Goal: Task Accomplishment & Management: Manage account settings

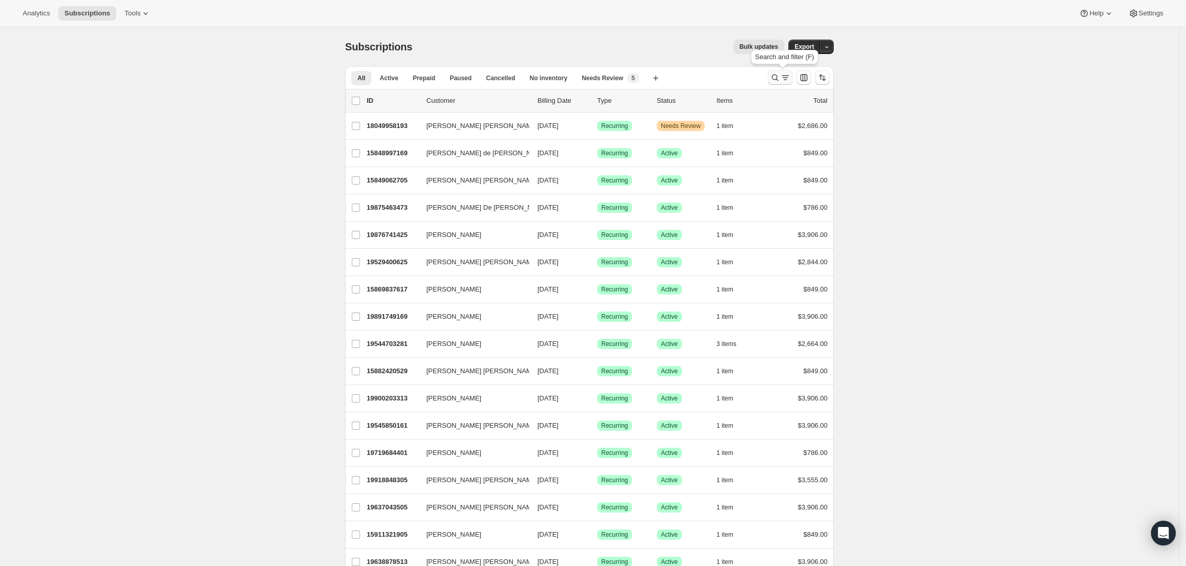
click at [774, 79] on icon "Search and filter results" at bounding box center [775, 77] width 10 height 10
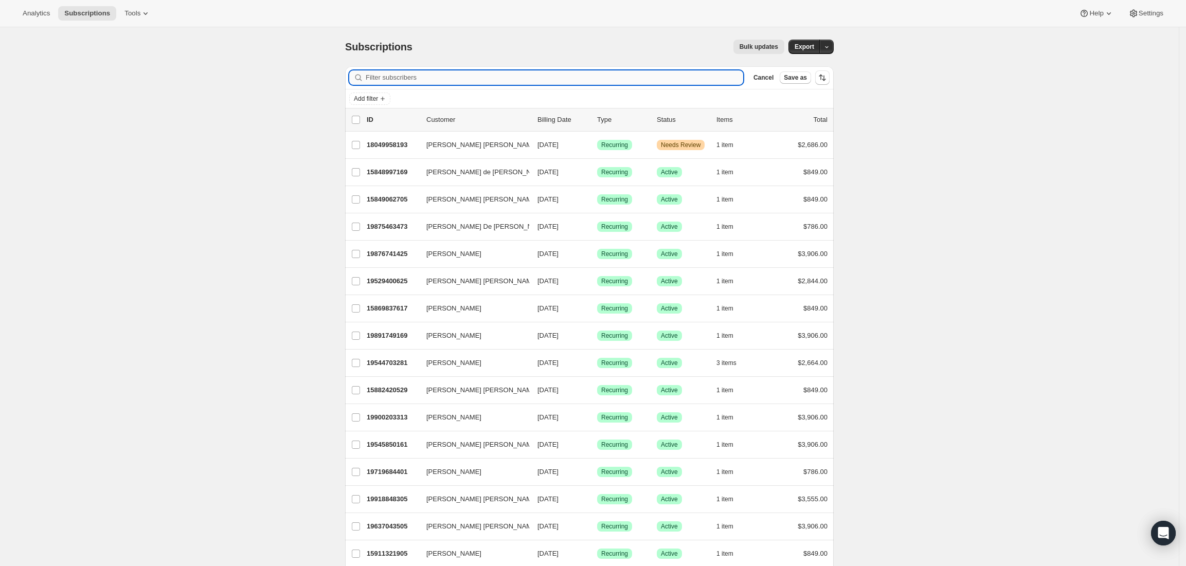
click at [438, 77] on input "Filter subscribers" at bounding box center [554, 77] width 377 height 14
paste input "[PERSON_NAME] [PERSON_NAME]"
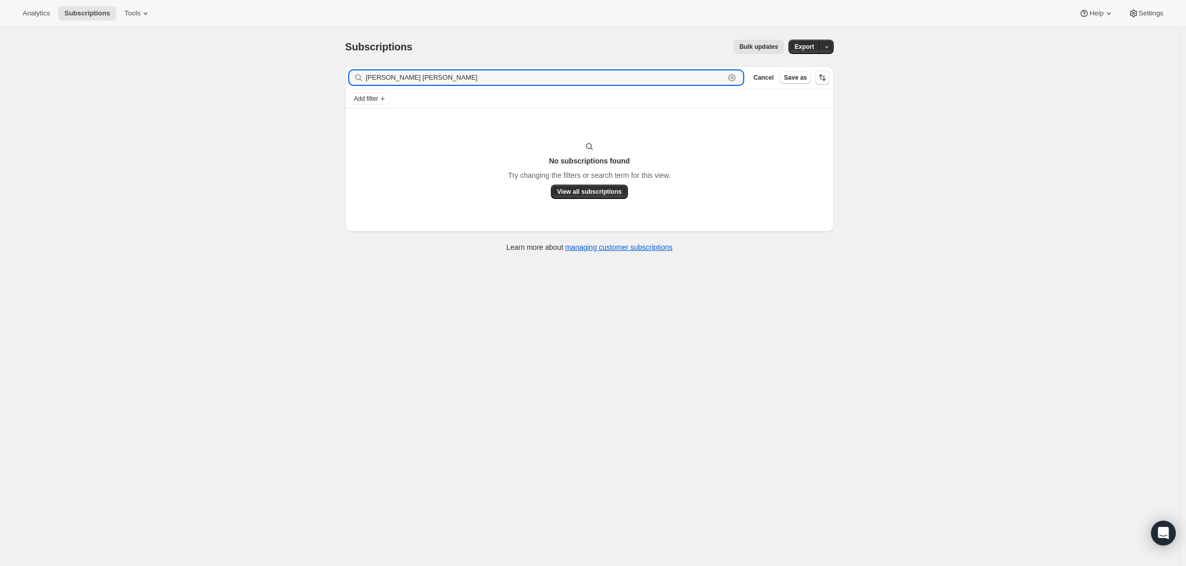
type input "[PERSON_NAME] [PERSON_NAME]"
click at [735, 75] on icon "button" at bounding box center [731, 77] width 7 height 7
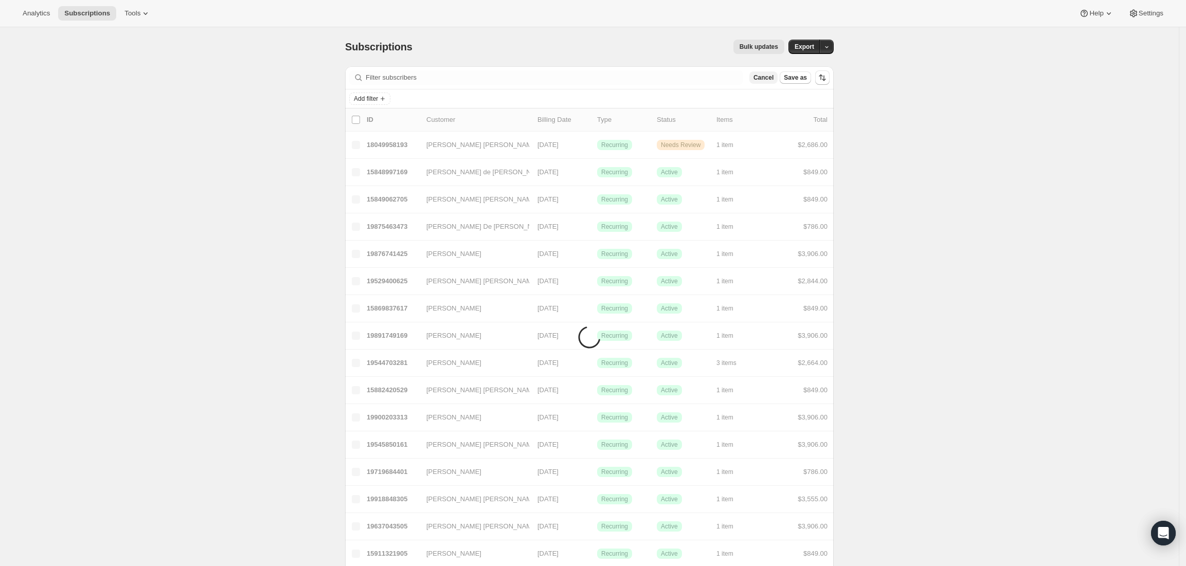
click at [766, 79] on span "Cancel" at bounding box center [763, 78] width 20 height 8
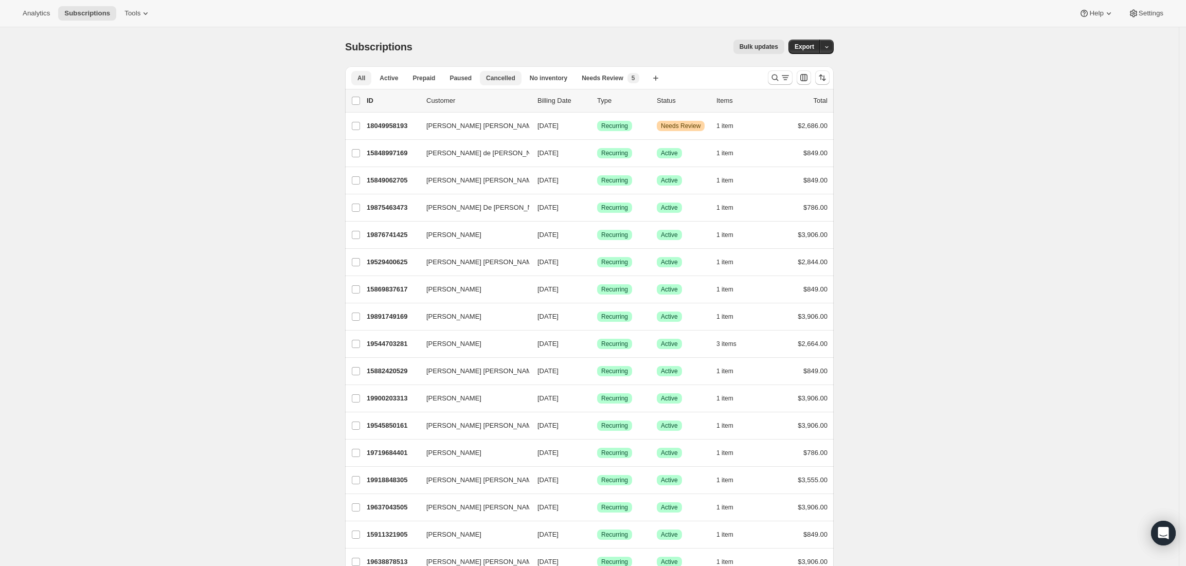
click at [499, 75] on span "Cancelled" at bounding box center [500, 78] width 29 height 8
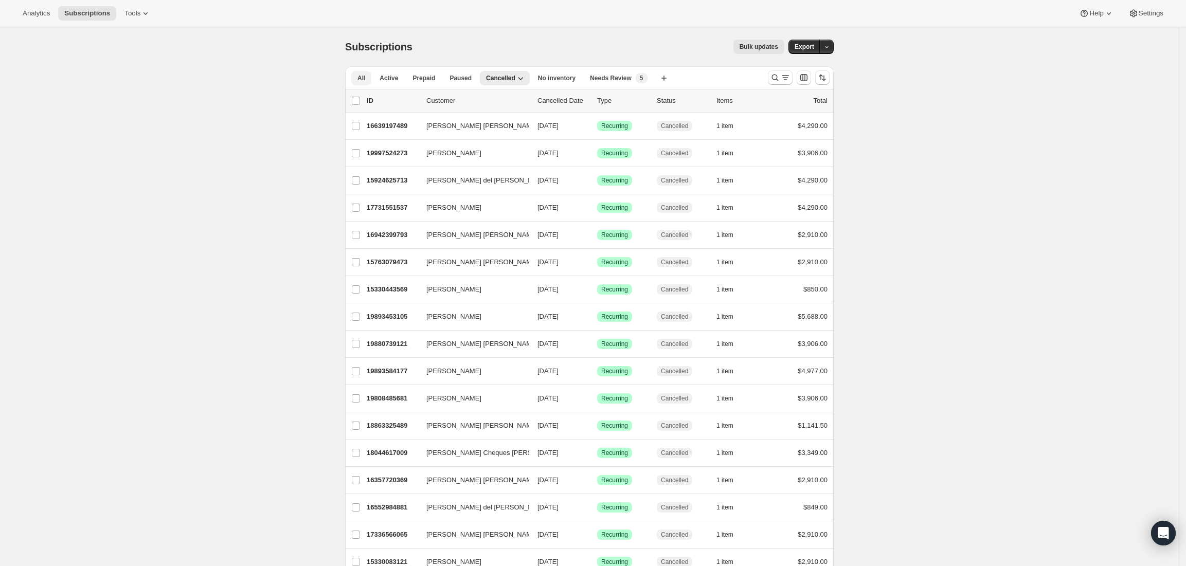
click at [360, 77] on span "All" at bounding box center [361, 78] width 8 height 8
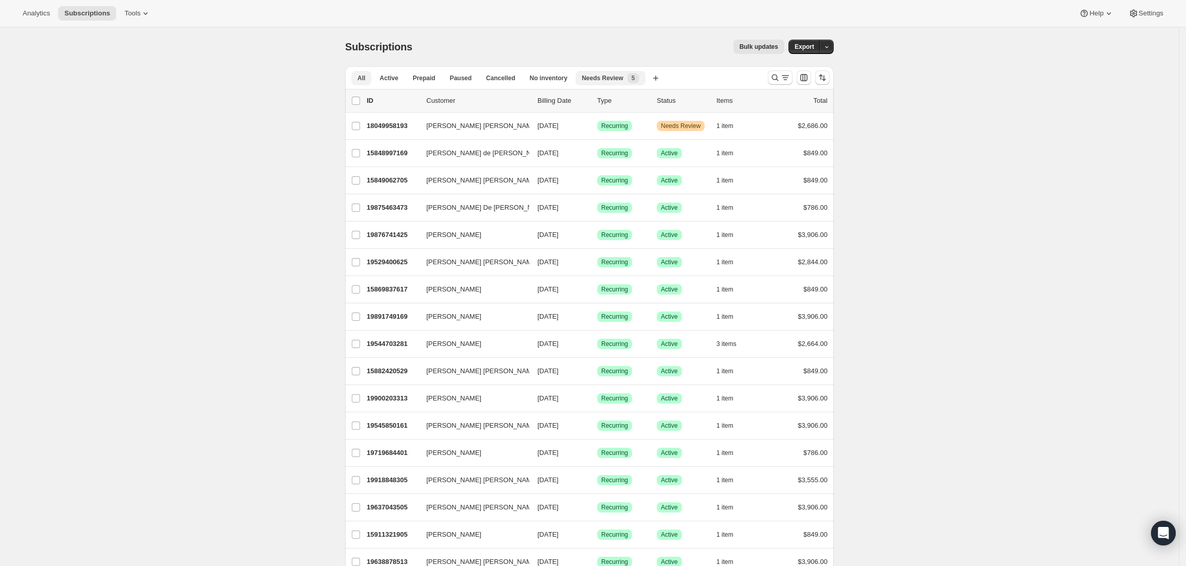
click at [599, 77] on span "Needs Review" at bounding box center [603, 78] width 42 height 8
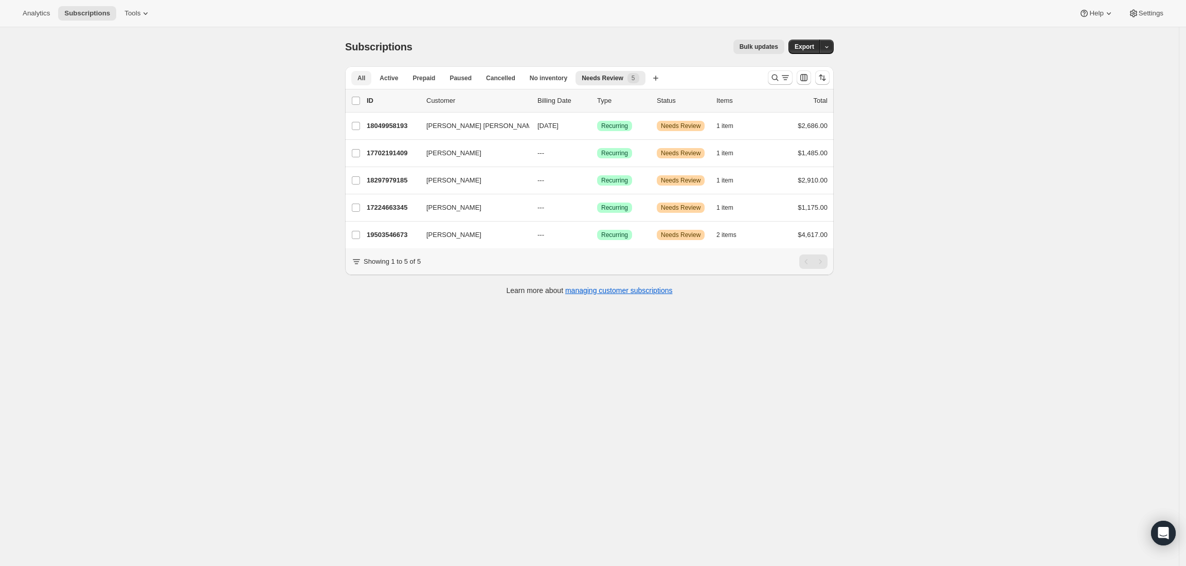
click at [368, 79] on button "All" at bounding box center [361, 78] width 20 height 14
